Goal: Transaction & Acquisition: Purchase product/service

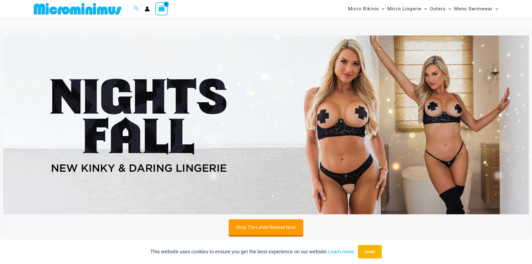
scroll to position [163, 0]
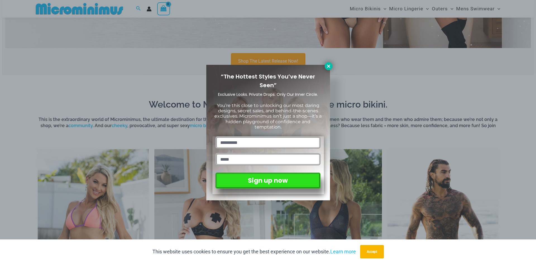
click at [331, 64] on div "“The Hottest Styles You’ve Never Seen” Exclusive Looks. Private Drops. Only Our…" at bounding box center [268, 132] width 536 height 264
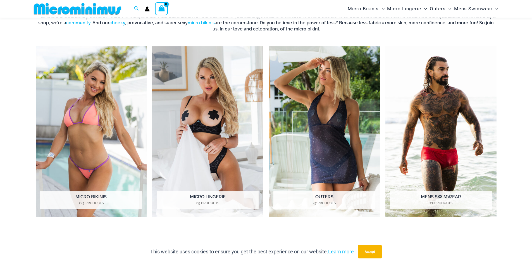
scroll to position [274, 0]
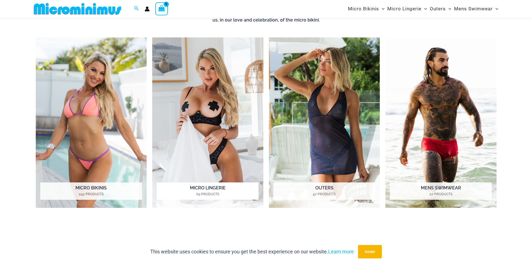
click at [228, 68] on img "Visit product category Micro Lingerie" at bounding box center [207, 122] width 111 height 171
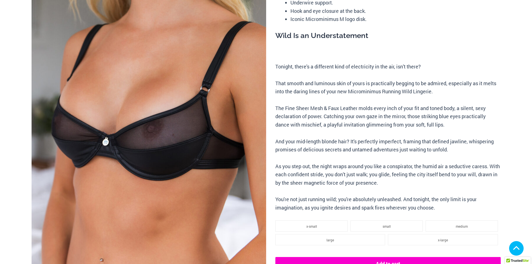
scroll to position [251, 0]
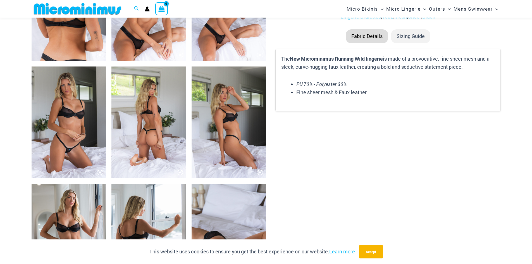
scroll to position [447, 0]
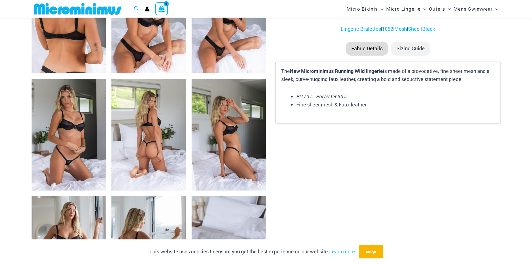
click at [69, 115] on img at bounding box center [69, 135] width 75 height 112
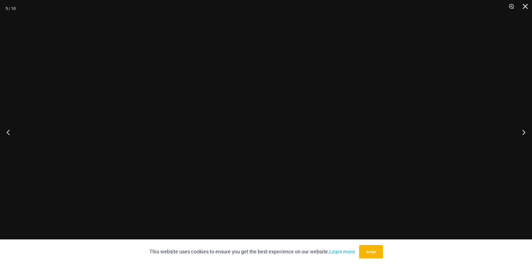
click at [70, 115] on div at bounding box center [266, 132] width 532 height 264
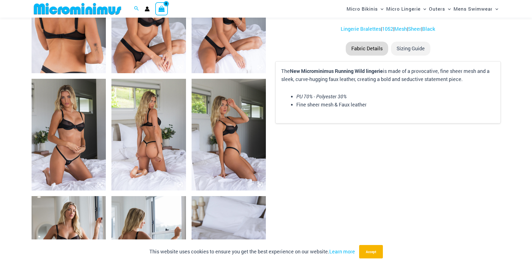
click at [73, 114] on img at bounding box center [69, 135] width 75 height 112
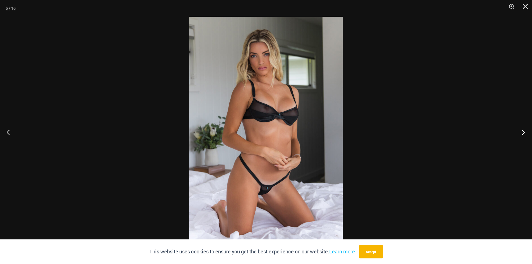
click at [522, 130] on button "Next" at bounding box center [521, 132] width 21 height 28
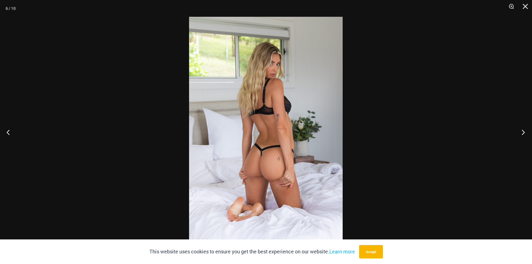
click at [522, 130] on button "Next" at bounding box center [521, 132] width 21 height 28
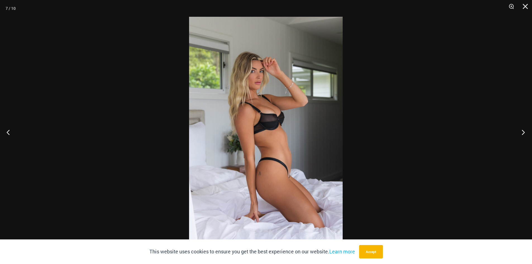
click at [522, 130] on button "Next" at bounding box center [521, 132] width 21 height 28
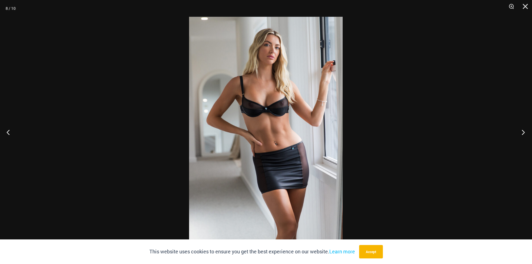
click at [522, 130] on button "Next" at bounding box center [521, 132] width 21 height 28
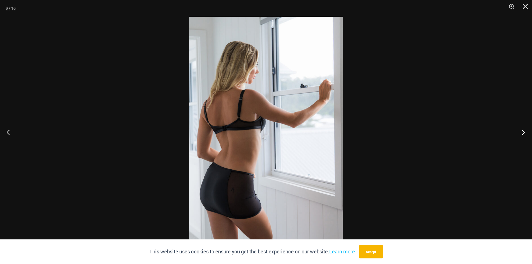
click at [522, 130] on button "Next" at bounding box center [521, 132] width 21 height 28
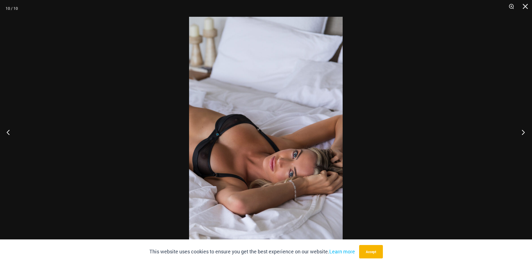
click at [522, 130] on button "Next" at bounding box center [521, 132] width 21 height 28
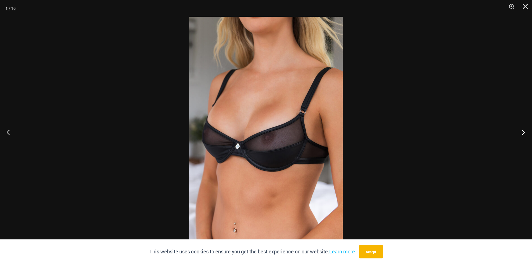
click at [522, 130] on button "Next" at bounding box center [521, 132] width 21 height 28
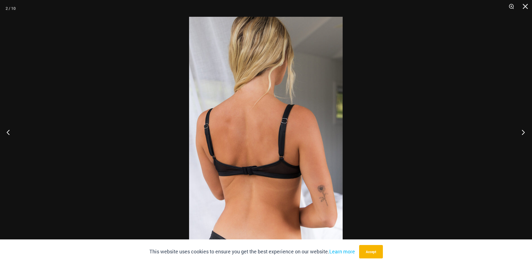
click at [523, 129] on button "Next" at bounding box center [521, 132] width 21 height 28
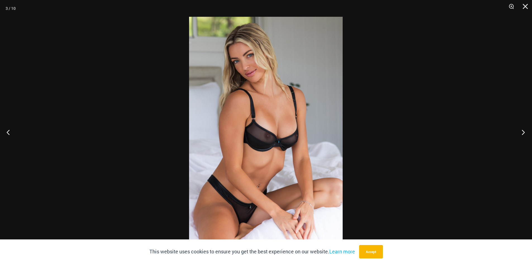
click at [524, 129] on button "Next" at bounding box center [521, 132] width 21 height 28
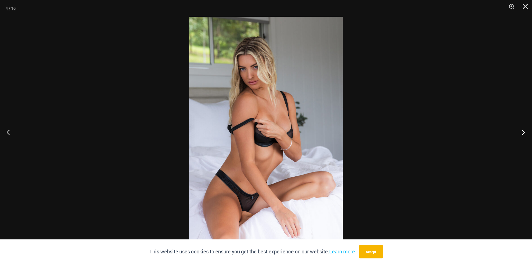
click at [524, 129] on button "Next" at bounding box center [521, 132] width 21 height 28
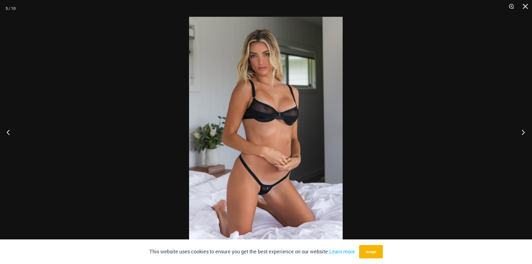
click at [524, 129] on button "Next" at bounding box center [521, 132] width 21 height 28
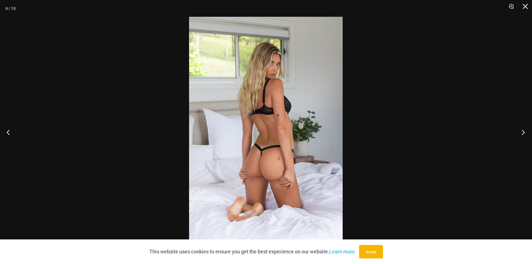
click at [525, 129] on button "Next" at bounding box center [521, 132] width 21 height 28
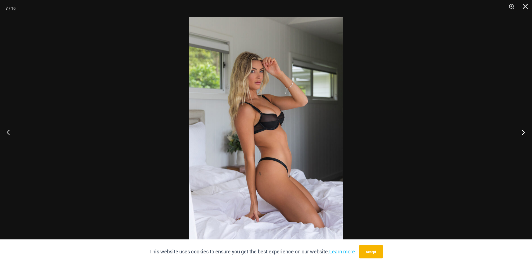
click at [525, 129] on button "Next" at bounding box center [521, 132] width 21 height 28
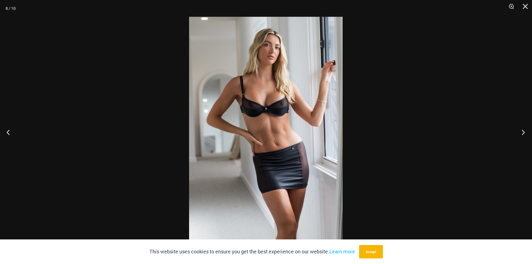
click at [525, 129] on button "Next" at bounding box center [521, 132] width 21 height 28
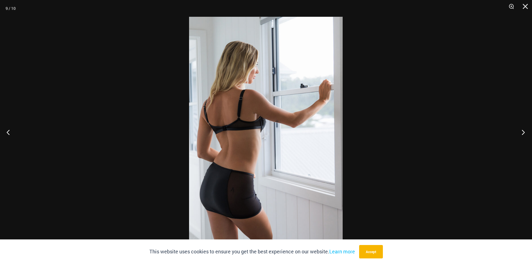
click at [525, 129] on button "Next" at bounding box center [521, 132] width 21 height 28
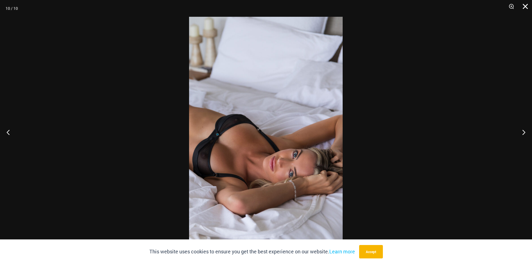
click at [522, 9] on button "Close" at bounding box center [523, 8] width 14 height 17
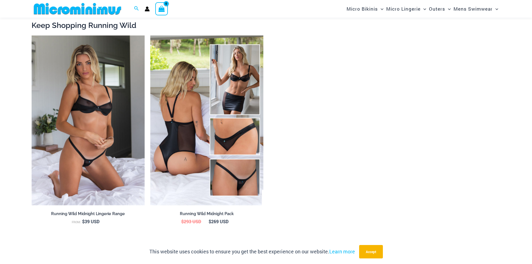
scroll to position [754, 0]
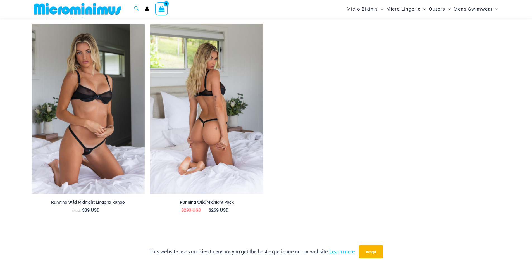
click at [178, 101] on img at bounding box center [206, 109] width 113 height 170
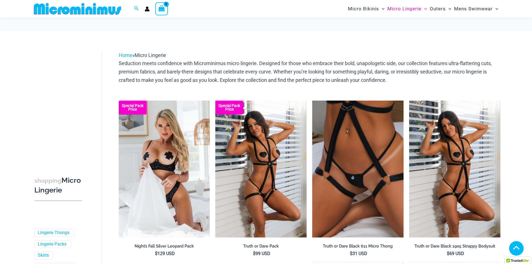
scroll to position [596, 0]
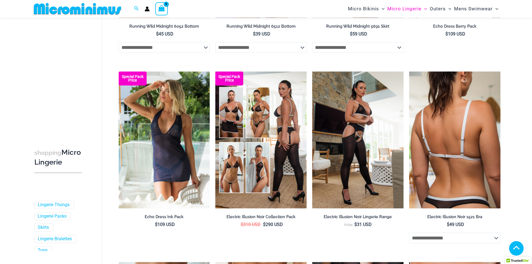
click at [474, 117] on img at bounding box center [454, 140] width 91 height 137
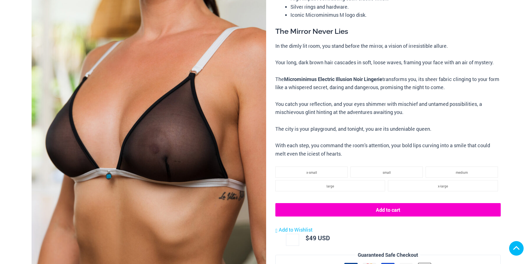
scroll to position [307, 0]
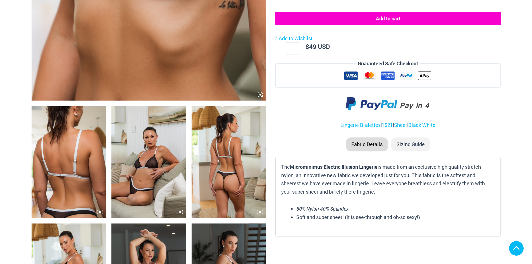
click at [144, 163] on img at bounding box center [148, 162] width 75 height 112
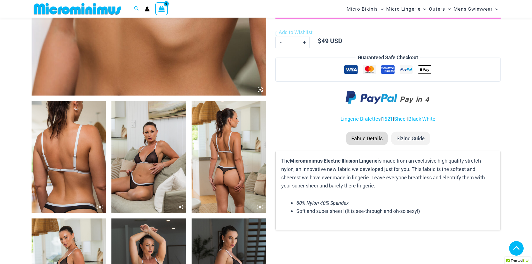
click at [154, 152] on img at bounding box center [148, 157] width 75 height 112
click at [180, 210] on icon at bounding box center [180, 206] width 5 height 5
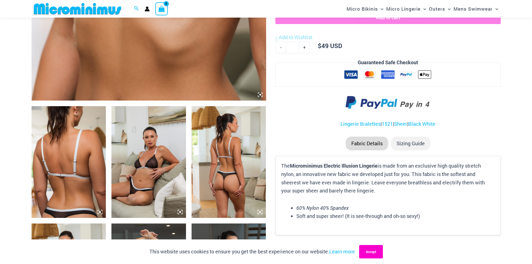
click at [370, 251] on button "Accept" at bounding box center [371, 251] width 24 height 13
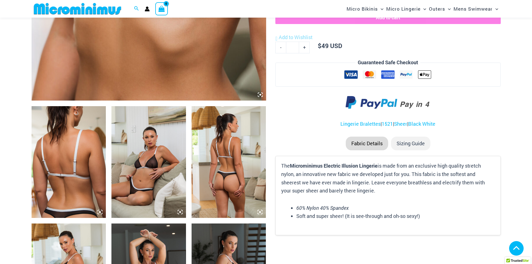
click at [163, 163] on img at bounding box center [148, 162] width 75 height 112
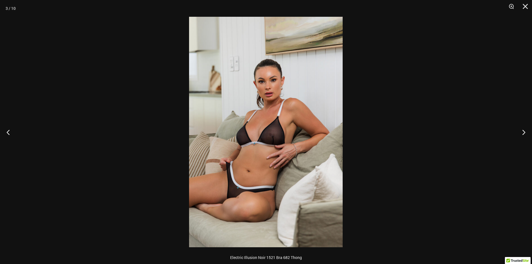
click at [276, 153] on img at bounding box center [266, 132] width 154 height 230
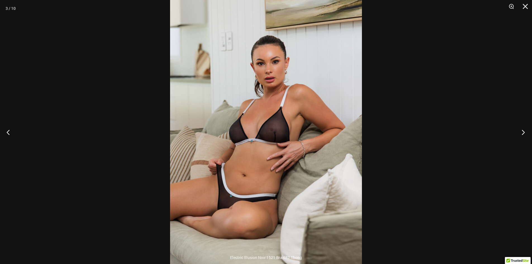
click at [524, 130] on button "Next" at bounding box center [521, 132] width 21 height 28
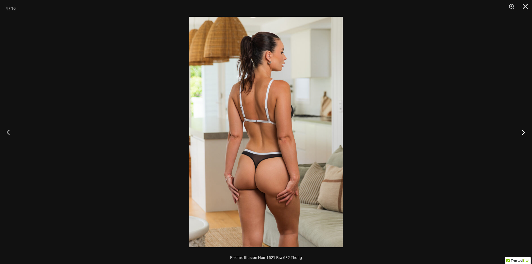
click at [524, 130] on button "Next" at bounding box center [521, 132] width 21 height 28
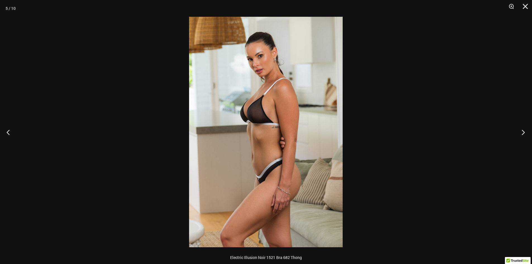
click at [524, 130] on button "Next" at bounding box center [521, 132] width 21 height 28
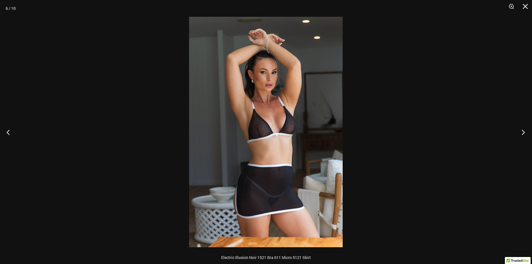
click at [524, 130] on button "Next" at bounding box center [521, 132] width 21 height 28
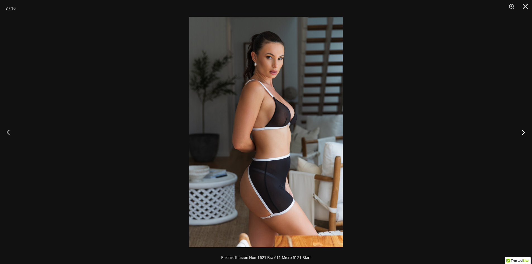
click at [525, 130] on button "Next" at bounding box center [521, 132] width 21 height 28
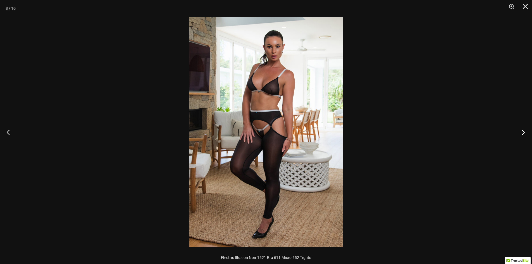
click at [525, 130] on button "Next" at bounding box center [521, 132] width 21 height 28
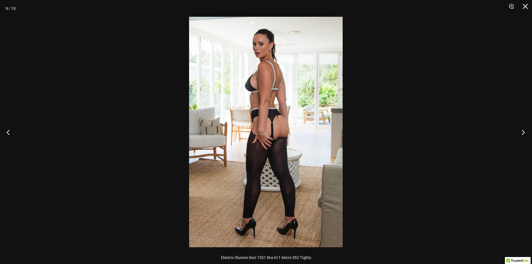
click at [525, 129] on button "Next" at bounding box center [521, 132] width 21 height 28
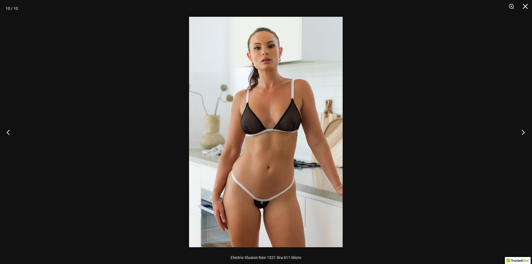
click at [525, 130] on button "Next" at bounding box center [521, 132] width 21 height 28
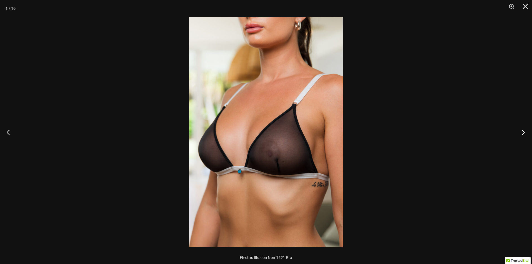
click at [525, 130] on button "Next" at bounding box center [521, 132] width 21 height 28
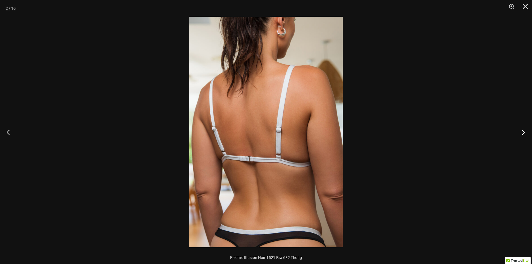
click at [525, 129] on button "Next" at bounding box center [521, 132] width 21 height 28
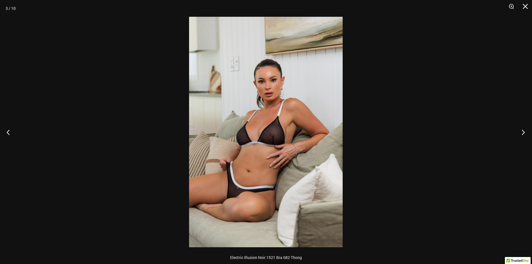
click at [525, 129] on button "Next" at bounding box center [521, 132] width 21 height 28
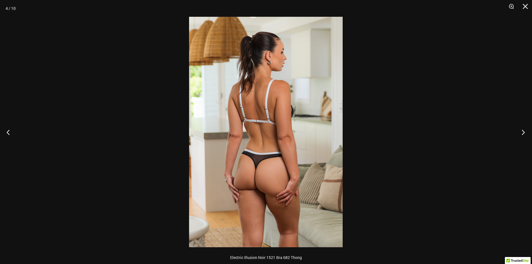
click at [525, 129] on button "Next" at bounding box center [521, 132] width 21 height 28
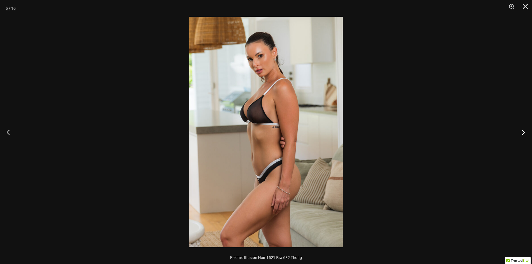
click at [525, 129] on button "Next" at bounding box center [521, 132] width 21 height 28
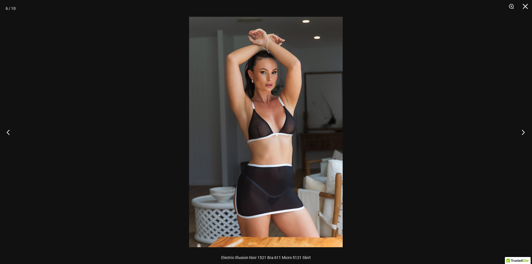
click at [525, 129] on button "Next" at bounding box center [521, 132] width 21 height 28
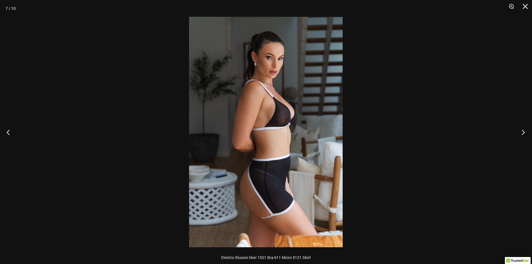
click at [527, 127] on button "Next" at bounding box center [521, 132] width 21 height 28
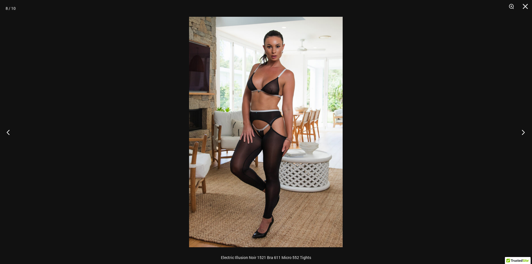
click at [527, 129] on button "Next" at bounding box center [521, 132] width 21 height 28
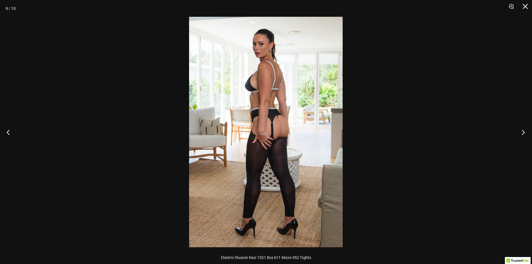
click at [527, 128] on button "Next" at bounding box center [521, 132] width 21 height 28
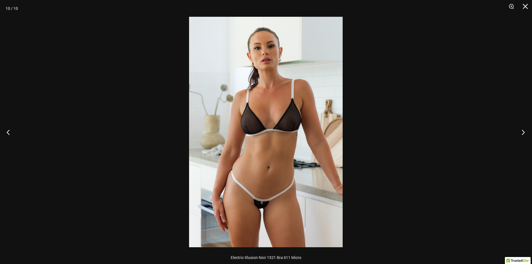
click at [528, 128] on button "Next" at bounding box center [521, 132] width 21 height 28
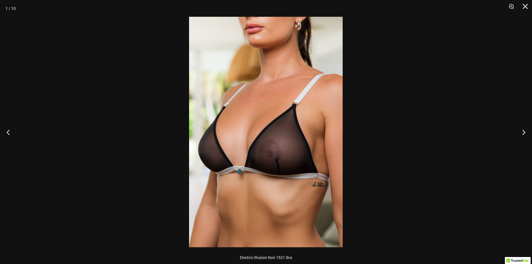
click at [274, 158] on img at bounding box center [266, 132] width 154 height 230
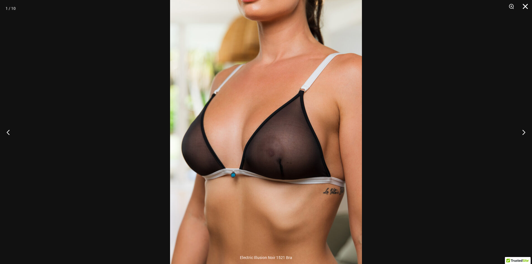
click at [528, 5] on button "Close" at bounding box center [523, 8] width 14 height 17
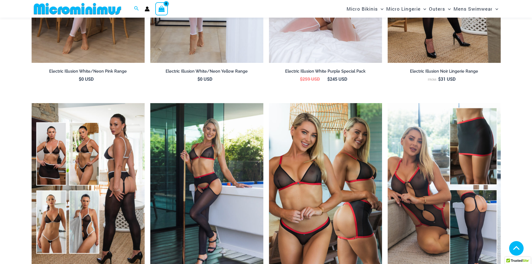
scroll to position [945, 0]
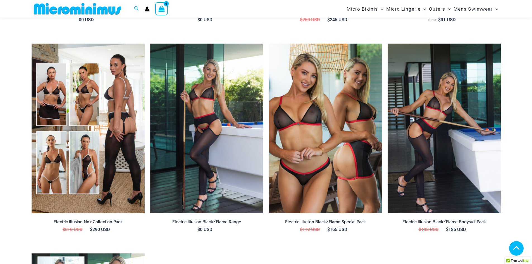
click at [439, 137] on img at bounding box center [444, 129] width 113 height 170
click at [396, 140] on img at bounding box center [444, 129] width 113 height 170
click at [408, 137] on img at bounding box center [444, 129] width 113 height 170
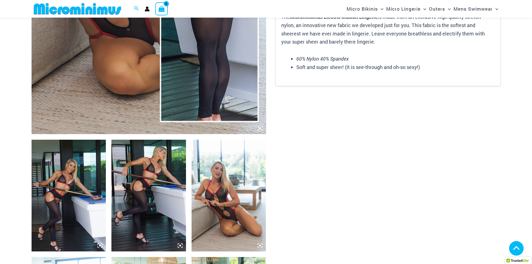
scroll to position [363, 0]
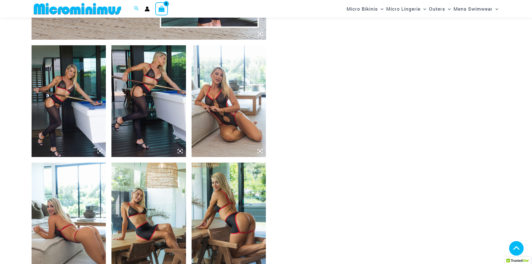
click at [215, 122] on img at bounding box center [229, 101] width 75 height 112
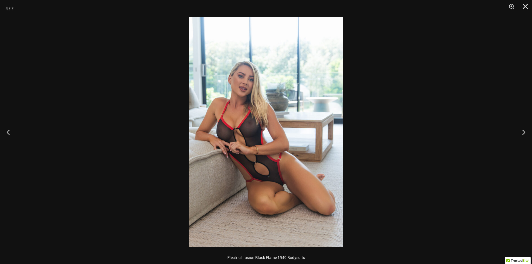
click at [245, 128] on img at bounding box center [266, 132] width 154 height 230
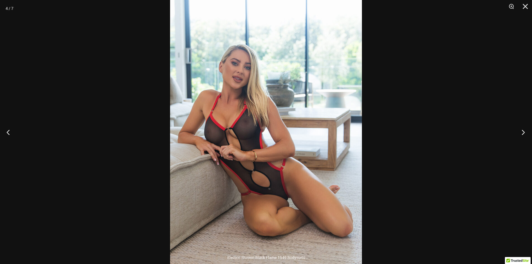
click at [520, 131] on button "Next" at bounding box center [521, 132] width 21 height 28
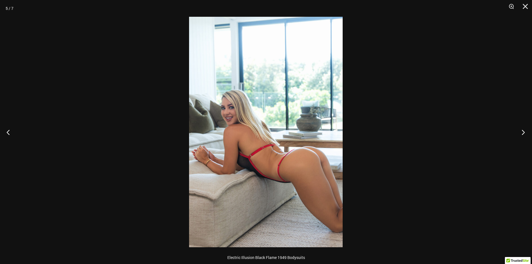
click at [520, 131] on button "Next" at bounding box center [521, 132] width 21 height 28
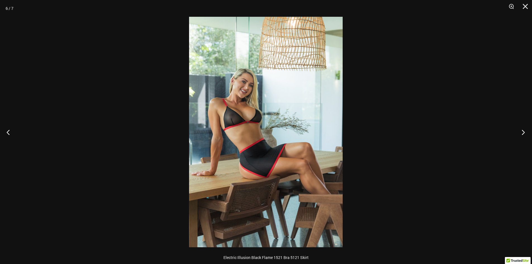
click at [521, 131] on button "Next" at bounding box center [521, 132] width 21 height 28
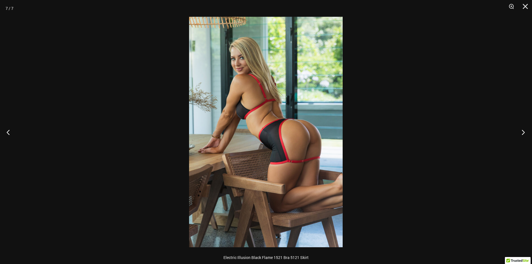
click at [522, 131] on button "Next" at bounding box center [521, 132] width 21 height 28
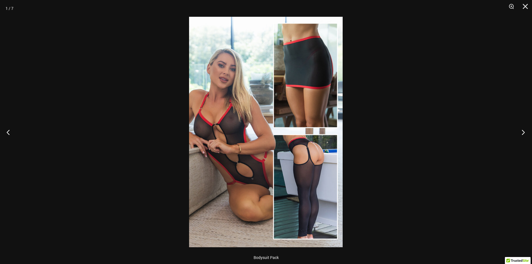
click at [522, 131] on button "Next" at bounding box center [521, 132] width 21 height 28
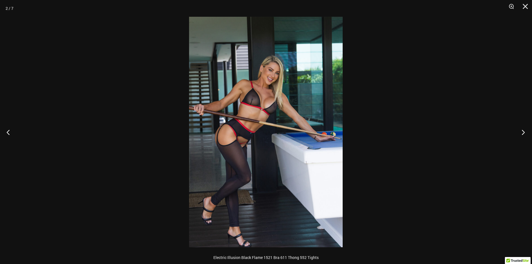
click at [522, 131] on button "Next" at bounding box center [521, 132] width 21 height 28
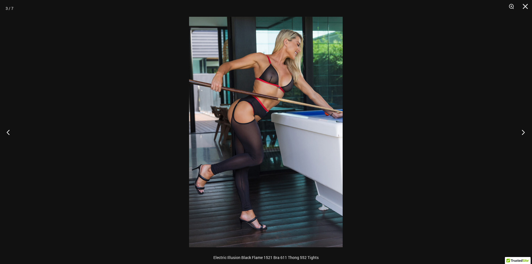
click at [523, 131] on button "Next" at bounding box center [521, 132] width 21 height 28
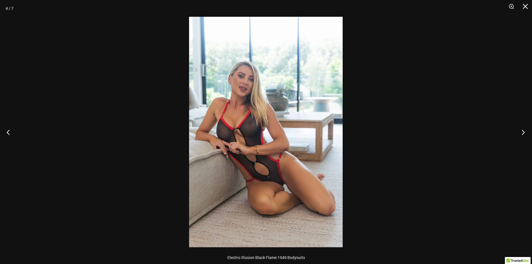
click at [523, 131] on button "Next" at bounding box center [521, 132] width 21 height 28
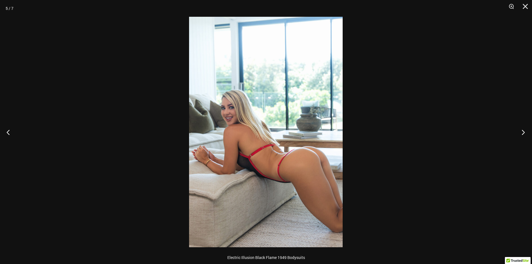
click at [523, 131] on button "Next" at bounding box center [521, 132] width 21 height 28
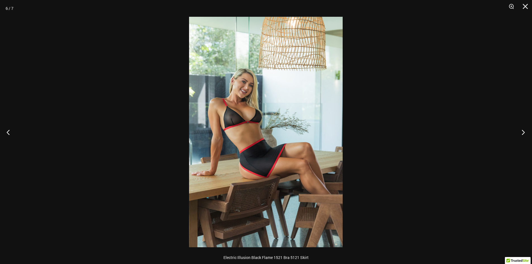
click at [523, 131] on button "Next" at bounding box center [521, 132] width 21 height 28
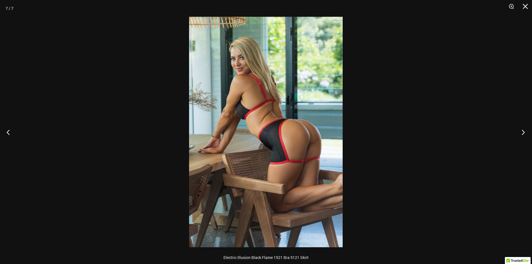
click at [523, 131] on button "Next" at bounding box center [521, 132] width 21 height 28
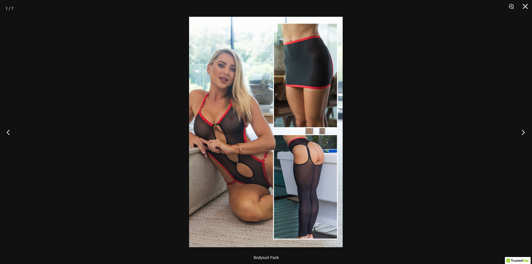
click at [523, 131] on button "Next" at bounding box center [521, 132] width 21 height 28
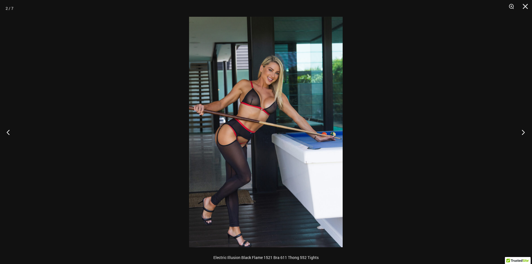
click at [523, 131] on button "Next" at bounding box center [521, 132] width 21 height 28
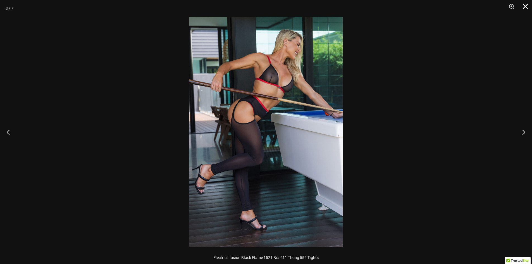
click at [523, 13] on button "Close" at bounding box center [523, 8] width 14 height 17
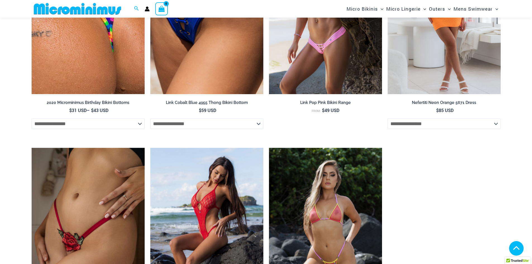
scroll to position [1760, 0]
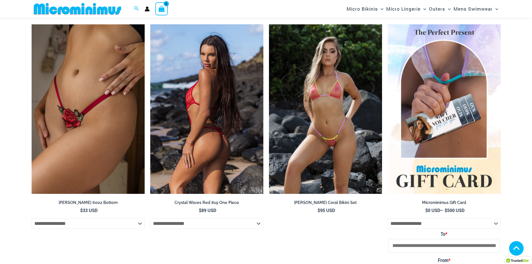
click at [180, 134] on img at bounding box center [206, 109] width 113 height 170
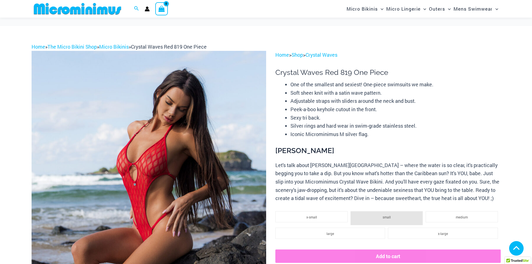
scroll to position [274, 0]
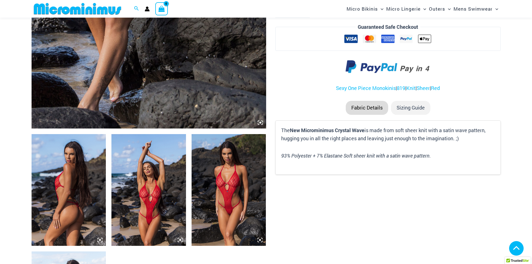
click at [167, 200] on img at bounding box center [148, 190] width 75 height 112
drag, startPoint x: 167, startPoint y: 200, endPoint x: 173, endPoint y: 244, distance: 45.1
click at [168, 201] on img at bounding box center [148, 190] width 75 height 112
click at [182, 242] on icon at bounding box center [180, 239] width 5 height 5
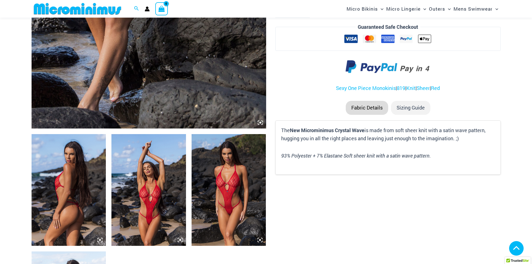
click at [182, 239] on icon at bounding box center [180, 239] width 5 height 5
click at [171, 215] on img at bounding box center [148, 190] width 75 height 112
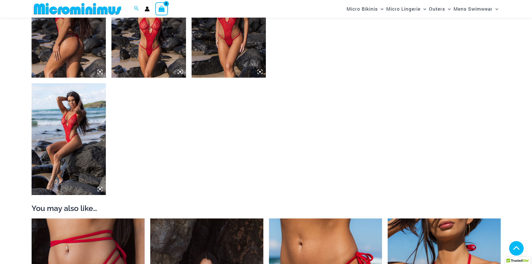
scroll to position [358, 0]
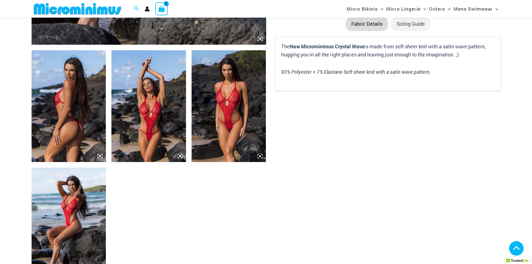
click at [168, 128] on img at bounding box center [148, 106] width 75 height 112
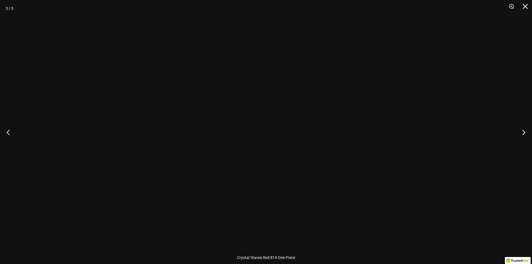
click at [168, 128] on div at bounding box center [266, 132] width 532 height 264
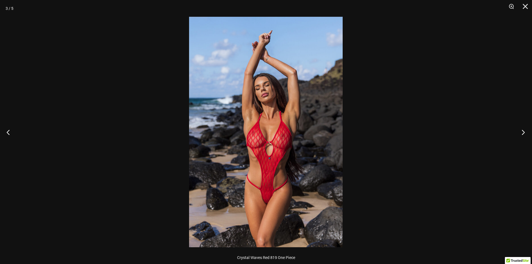
click at [522, 133] on button "Next" at bounding box center [521, 132] width 21 height 28
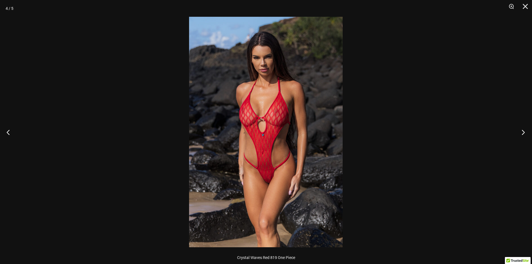
click at [522, 133] on button "Next" at bounding box center [521, 132] width 21 height 28
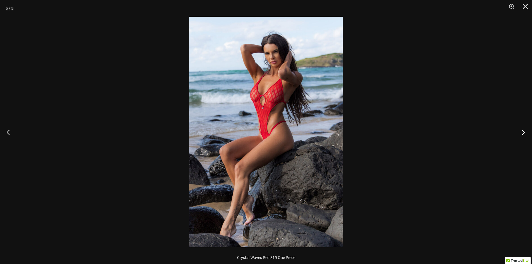
click at [522, 133] on button "Next" at bounding box center [521, 132] width 21 height 28
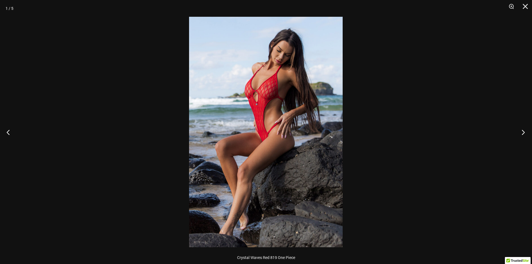
click at [523, 133] on button "Next" at bounding box center [521, 132] width 21 height 28
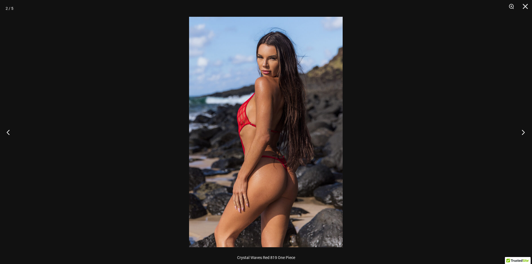
click at [523, 133] on button "Next" at bounding box center [521, 132] width 21 height 28
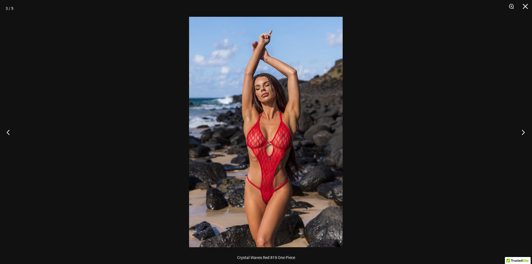
click at [523, 133] on button "Next" at bounding box center [521, 132] width 21 height 28
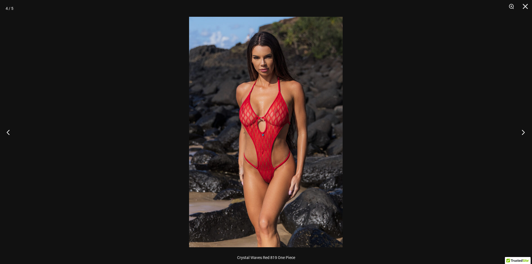
click at [523, 132] on button "Next" at bounding box center [521, 132] width 21 height 28
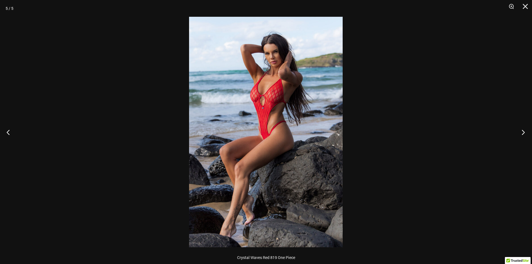
click at [523, 132] on button "Next" at bounding box center [521, 132] width 21 height 28
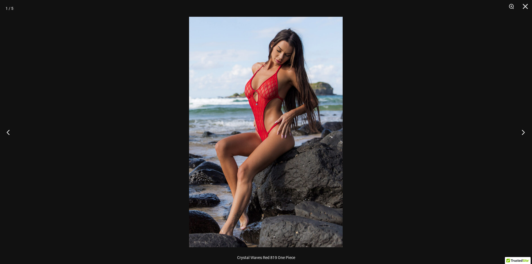
click at [523, 132] on button "Next" at bounding box center [521, 132] width 21 height 28
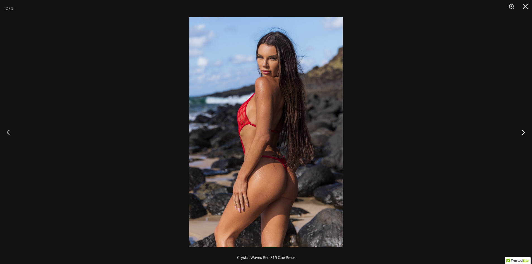
click at [524, 132] on button "Next" at bounding box center [521, 132] width 21 height 28
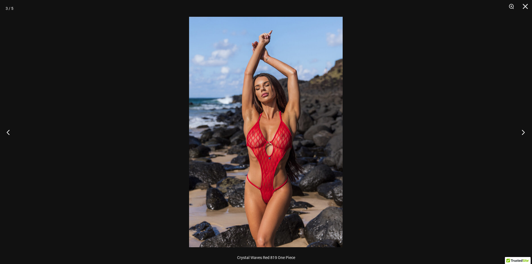
click at [524, 132] on button "Next" at bounding box center [521, 132] width 21 height 28
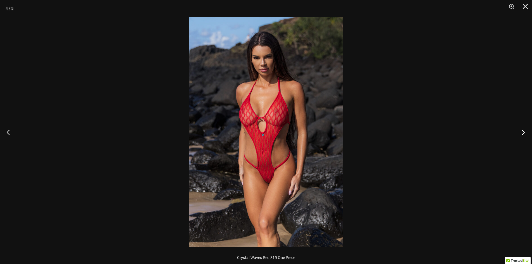
click at [525, 132] on button "Next" at bounding box center [521, 132] width 21 height 28
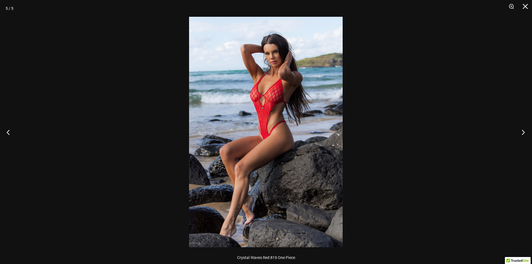
click at [525, 132] on button "Next" at bounding box center [521, 132] width 21 height 28
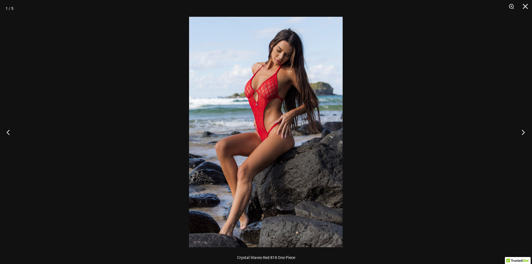
click at [525, 132] on button "Next" at bounding box center [521, 132] width 21 height 28
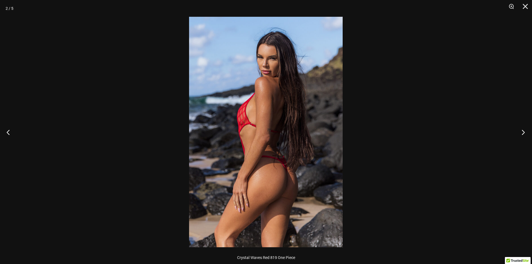
click at [525, 132] on button "Next" at bounding box center [521, 132] width 21 height 28
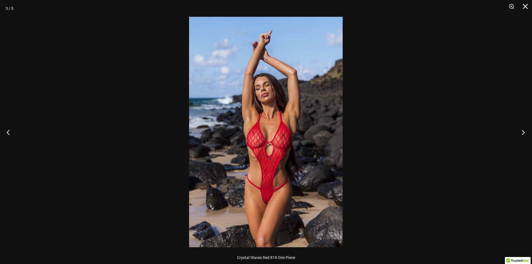
click at [524, 132] on button "Next" at bounding box center [521, 132] width 21 height 28
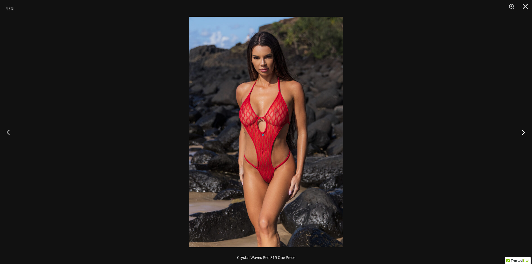
click at [524, 132] on button "Next" at bounding box center [521, 132] width 21 height 28
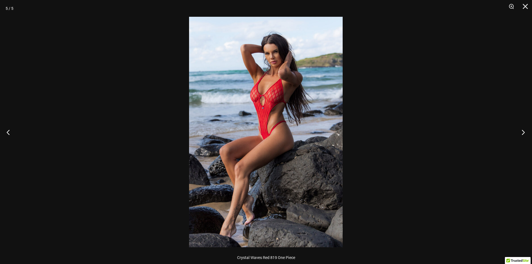
click at [524, 132] on button "Next" at bounding box center [521, 132] width 21 height 28
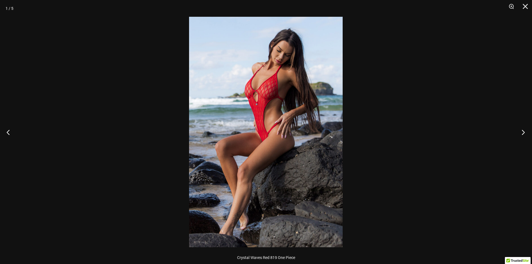
click at [524, 132] on button "Next" at bounding box center [521, 132] width 21 height 28
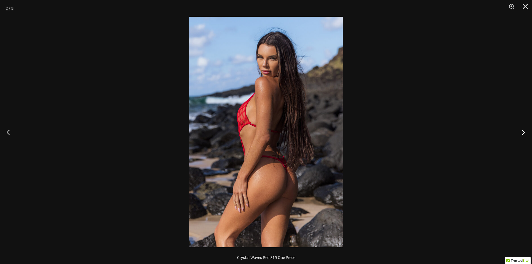
click at [525, 132] on button "Next" at bounding box center [521, 132] width 21 height 28
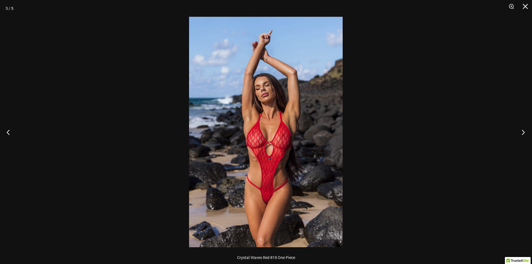
click at [525, 133] on button "Next" at bounding box center [521, 132] width 21 height 28
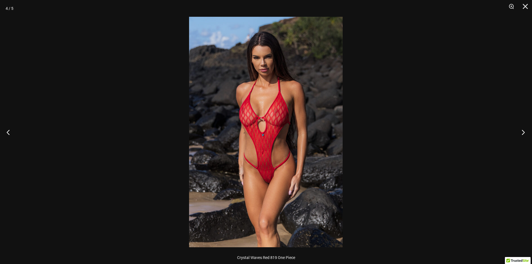
click at [525, 133] on button "Next" at bounding box center [521, 132] width 21 height 28
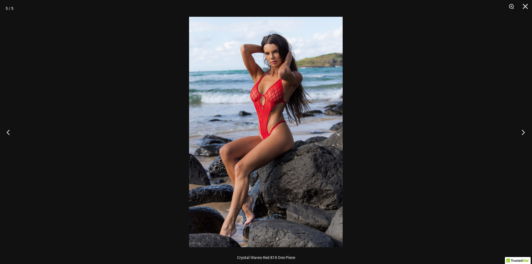
click at [525, 133] on button "Next" at bounding box center [521, 132] width 21 height 28
